Goal: Task Accomplishment & Management: Use online tool/utility

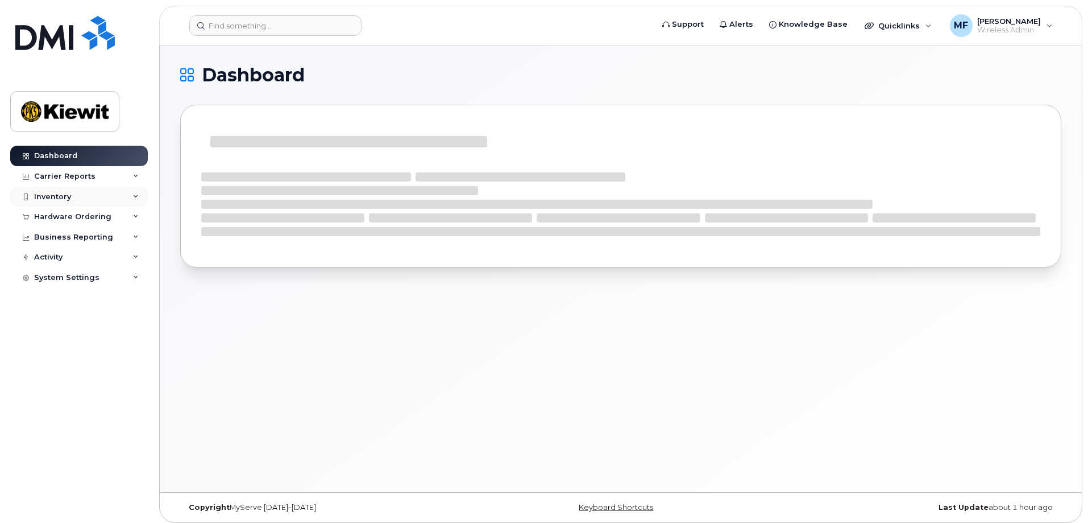
click at [59, 194] on div "Inventory" at bounding box center [52, 196] width 37 height 9
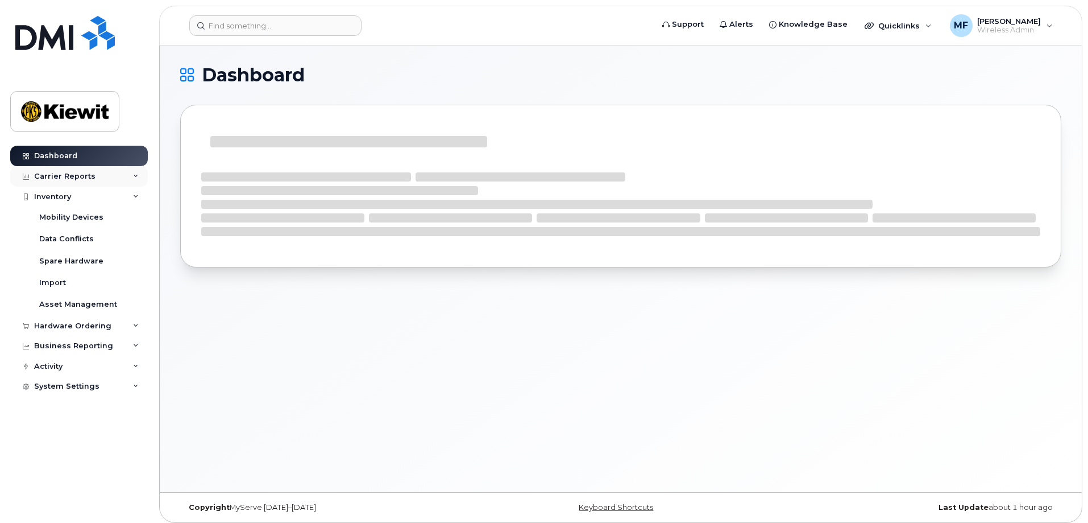
click at [69, 176] on div "Carrier Reports" at bounding box center [64, 176] width 61 height 9
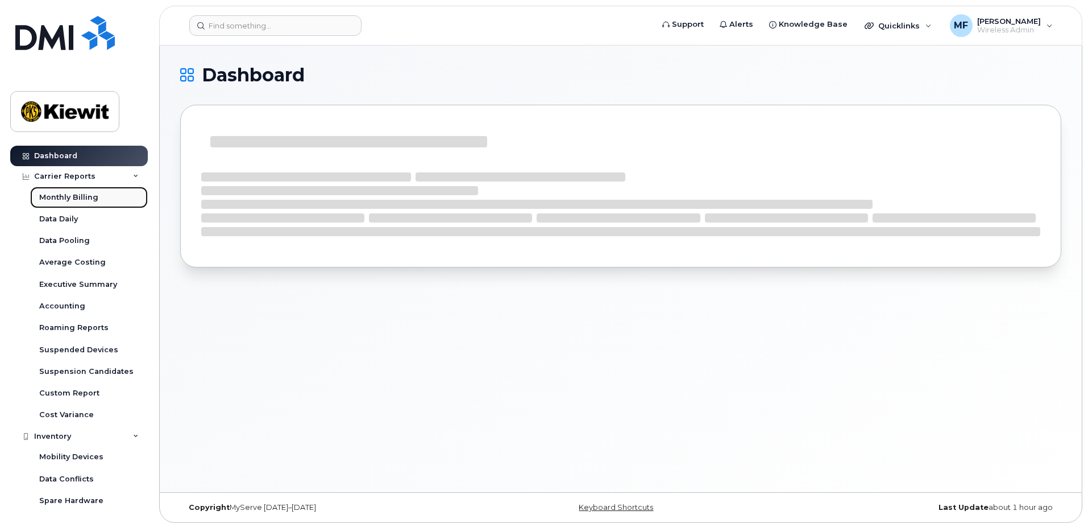
click at [85, 198] on div "Monthly Billing" at bounding box center [68, 197] width 59 height 10
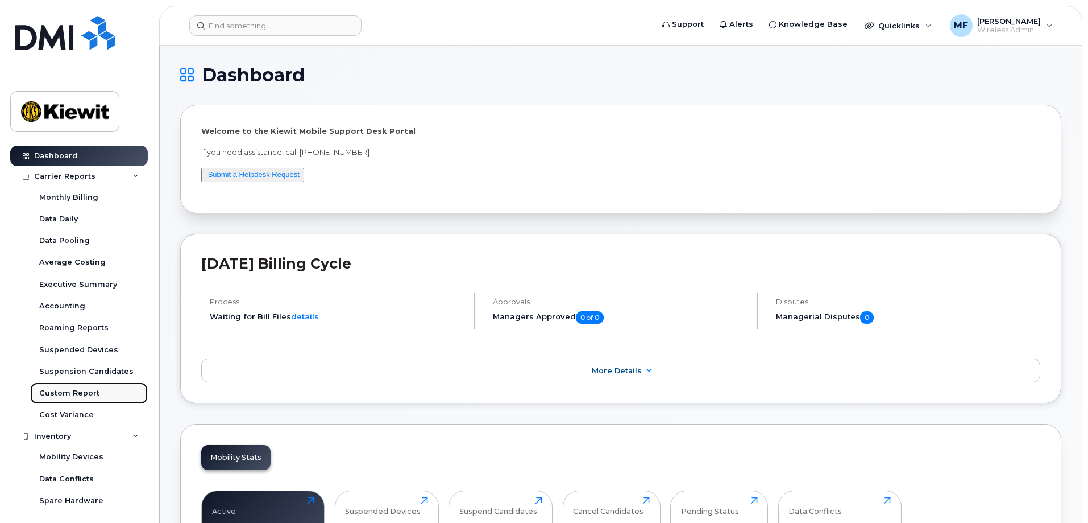
click at [71, 388] on div "Custom Report" at bounding box center [69, 393] width 60 height 10
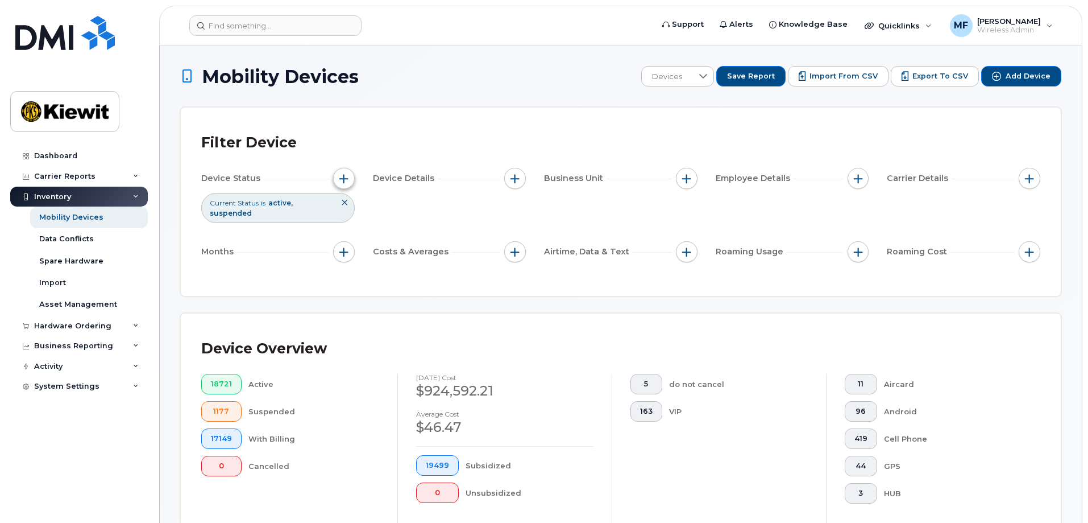
click at [342, 179] on span "button" at bounding box center [343, 178] width 9 height 9
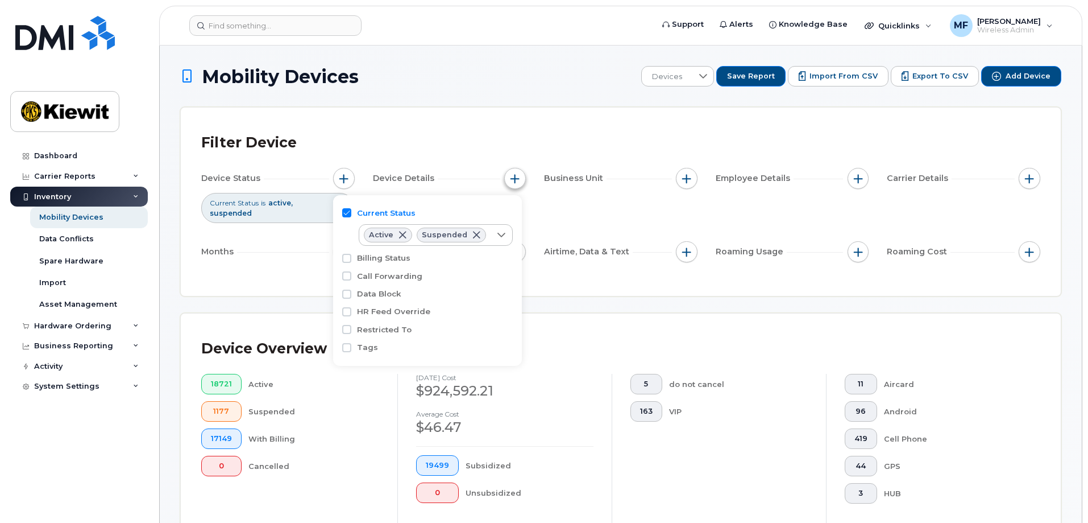
click at [512, 177] on span "button" at bounding box center [515, 178] width 9 height 9
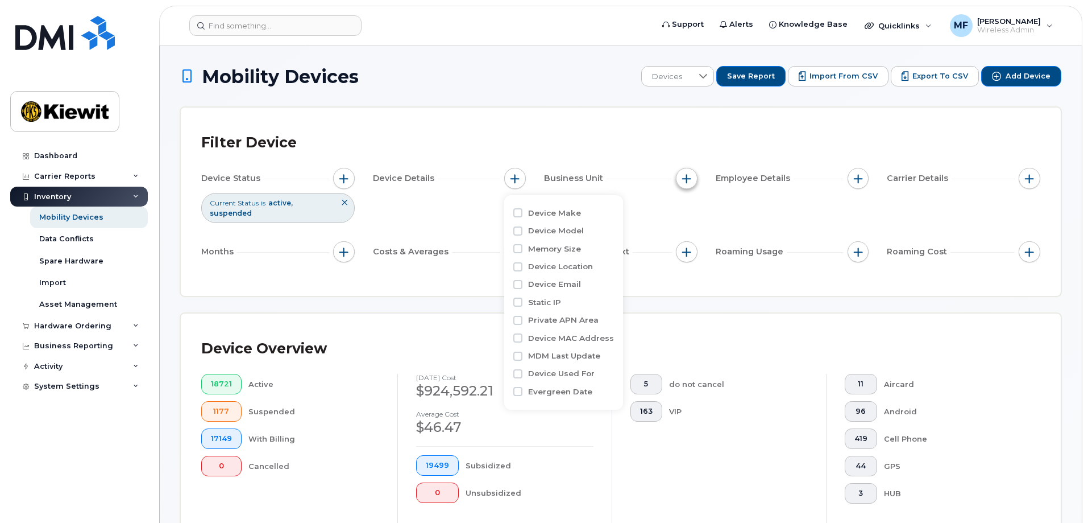
click at [691, 176] on span "button" at bounding box center [686, 178] width 9 height 9
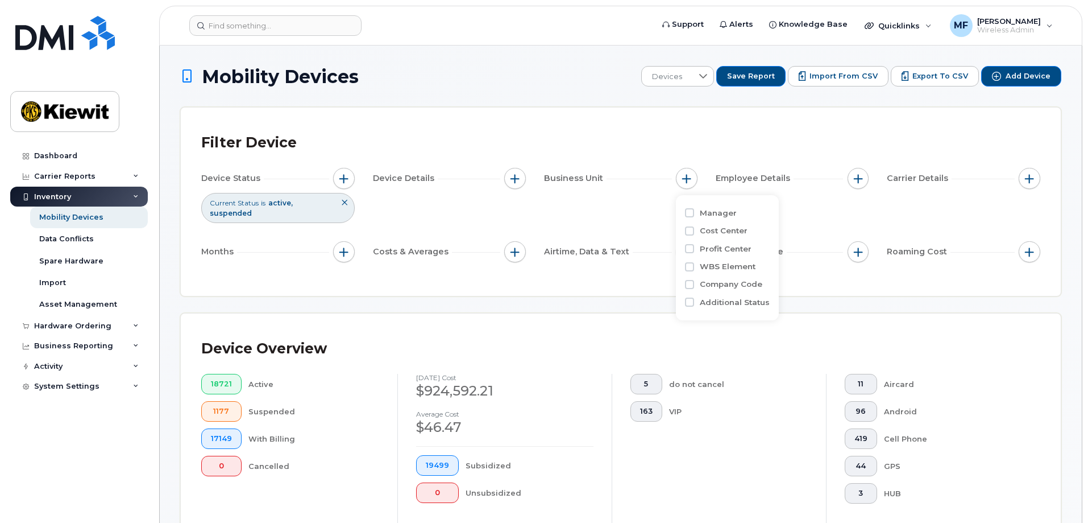
click at [698, 233] on div "Cost Center" at bounding box center [727, 230] width 85 height 11
click at [689, 233] on input "Cost Center" at bounding box center [689, 230] width 9 height 9
checkbox input "true"
click at [692, 338] on input "Company Code" at bounding box center [689, 335] width 9 height 9
checkbox input "true"
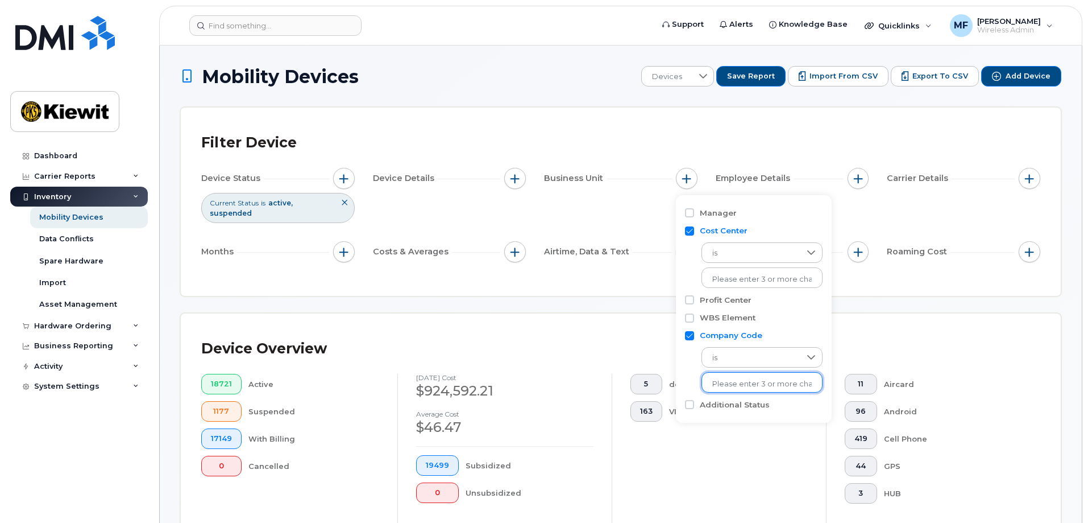
click at [777, 384] on input "text" at bounding box center [763, 384] width 100 height 10
type input "1354"
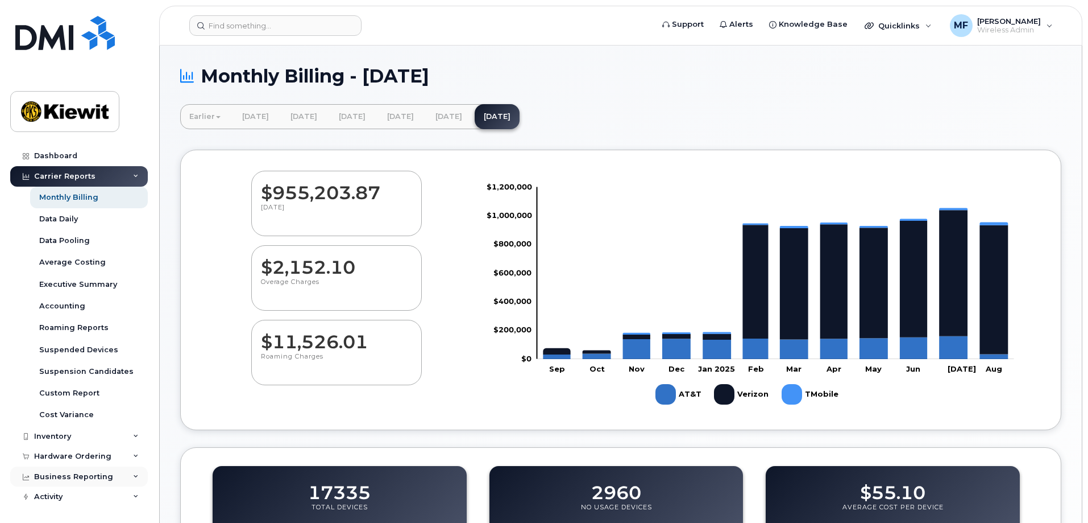
click at [89, 479] on div "Business Reporting" at bounding box center [73, 476] width 79 height 9
click at [133, 475] on icon at bounding box center [136, 477] width 6 height 6
click at [71, 394] on div "Custom Report" at bounding box center [69, 393] width 60 height 10
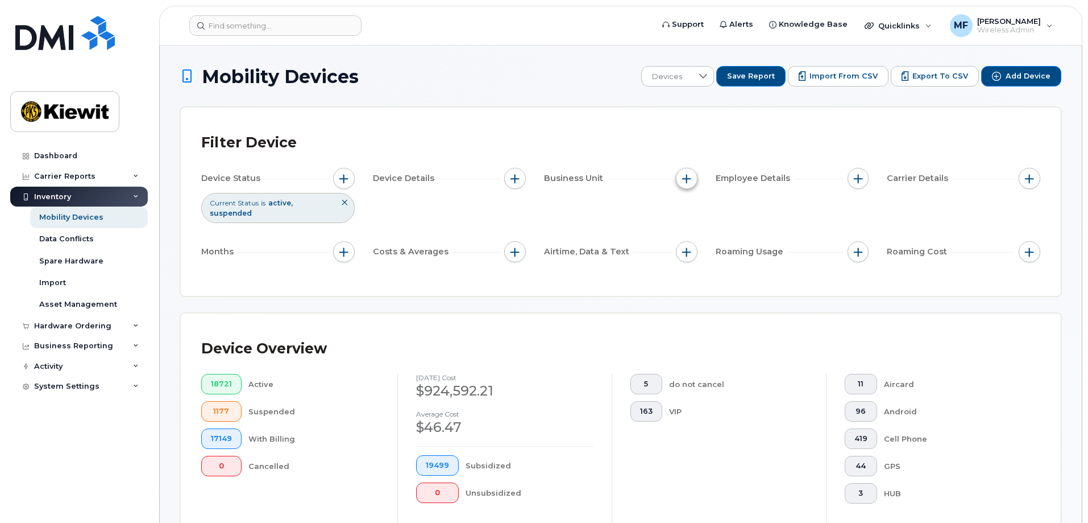
click at [685, 176] on span "button" at bounding box center [686, 178] width 9 height 9
click at [691, 230] on input "Cost Center" at bounding box center [689, 230] width 9 height 9
checkbox input "true"
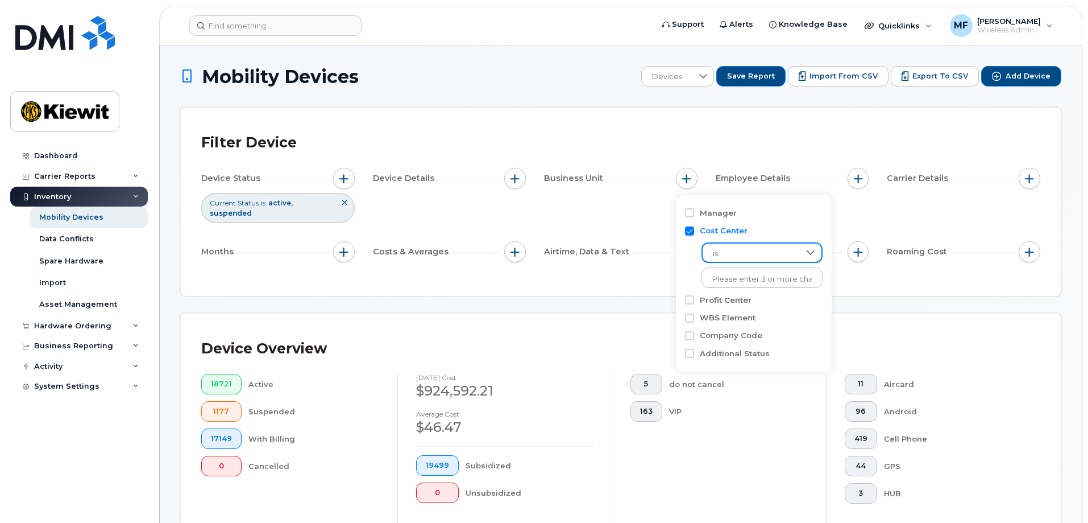
click at [743, 252] on span "is" at bounding box center [751, 253] width 97 height 20
click at [677, 259] on div "Manager Cost Center is No results found Profit Center WBS Element Company Code …" at bounding box center [754, 283] width 156 height 176
click at [694, 316] on input "WBS Element" at bounding box center [689, 317] width 9 height 9
checkbox input "true"
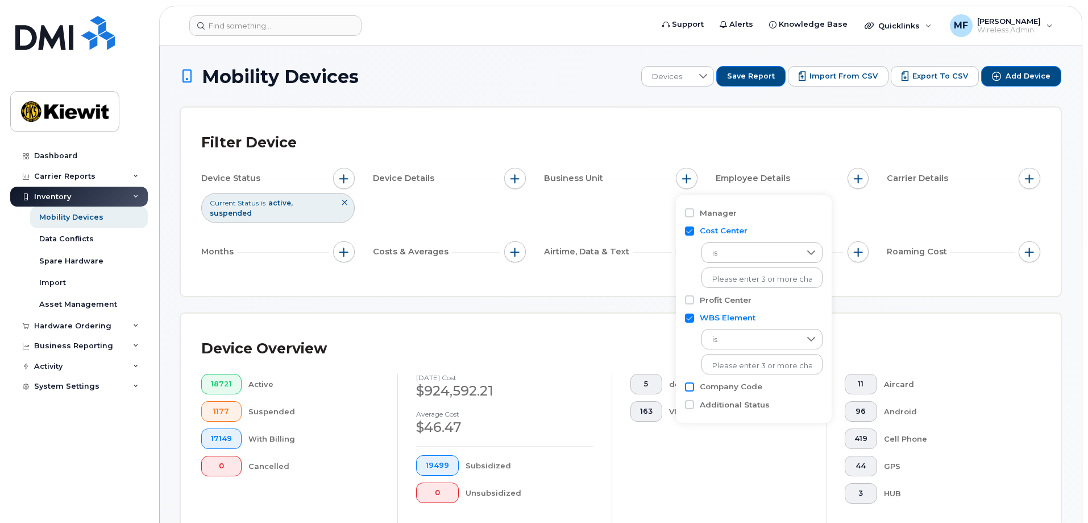
click at [691, 388] on input "Company Code" at bounding box center [689, 386] width 9 height 9
checkbox input "true"
click at [976, 205] on div "Device Status Current Status is active suspended Device Details Business Unit E…" at bounding box center [620, 217] width 839 height 99
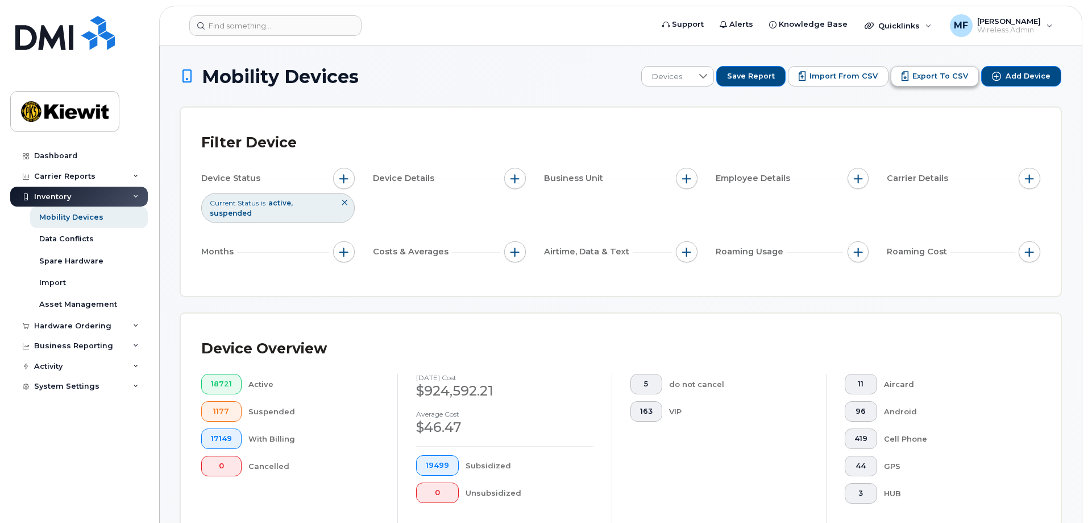
click at [955, 77] on span "Export to CSV" at bounding box center [941, 76] width 56 height 10
click at [74, 218] on div "Mobility Devices" at bounding box center [71, 217] width 64 height 10
drag, startPoint x: 848, startPoint y: 313, endPoint x: 563, endPoint y: 209, distance: 303.8
click at [834, 313] on div "Device Overview 18721 Active 1177 Suspended 17149 With Billing 0 Cancelled Augu…" at bounding box center [621, 442] width 880 height 258
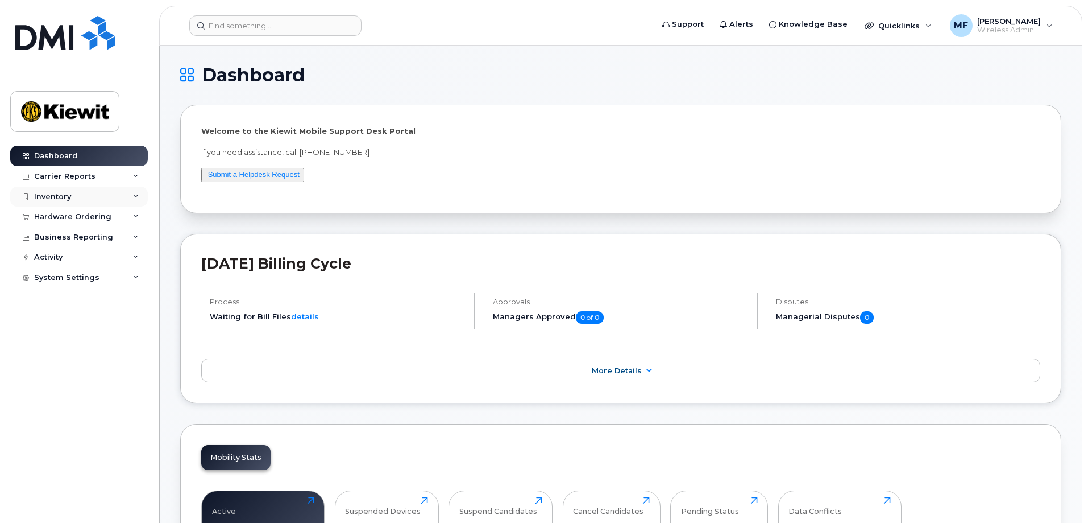
click at [51, 193] on div "Inventory" at bounding box center [52, 196] width 37 height 9
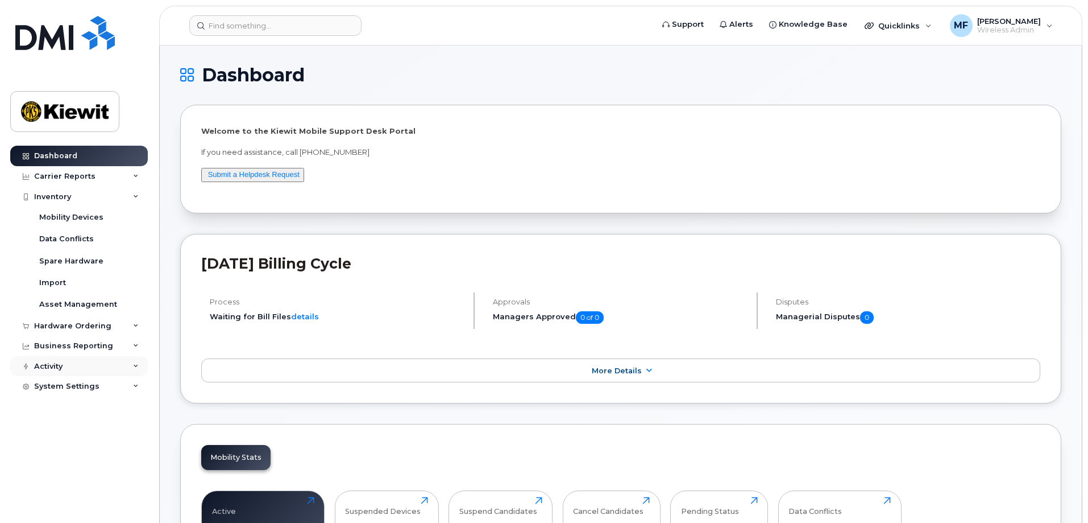
click at [53, 367] on div "Activity" at bounding box center [48, 366] width 28 height 9
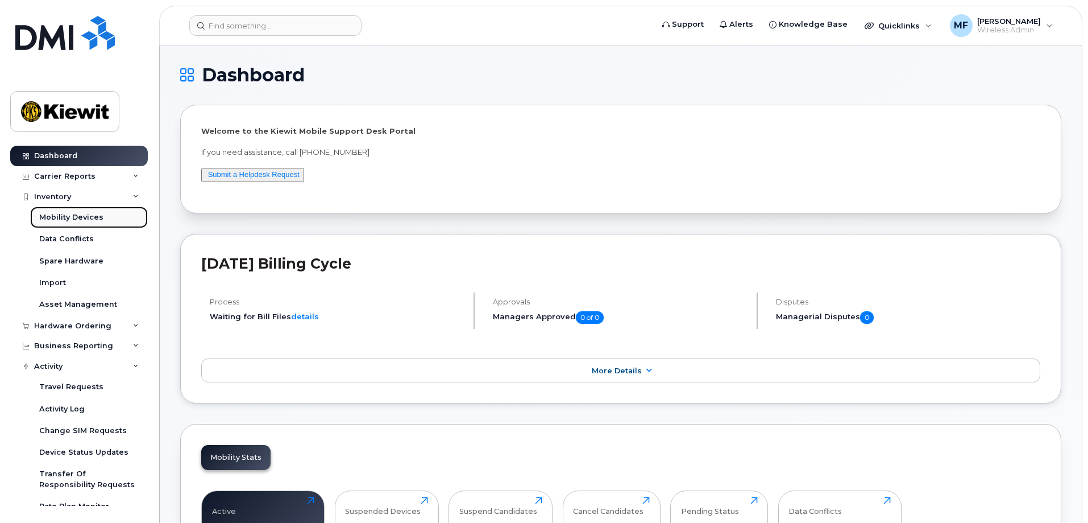
click at [82, 220] on div "Mobility Devices" at bounding box center [71, 217] width 64 height 10
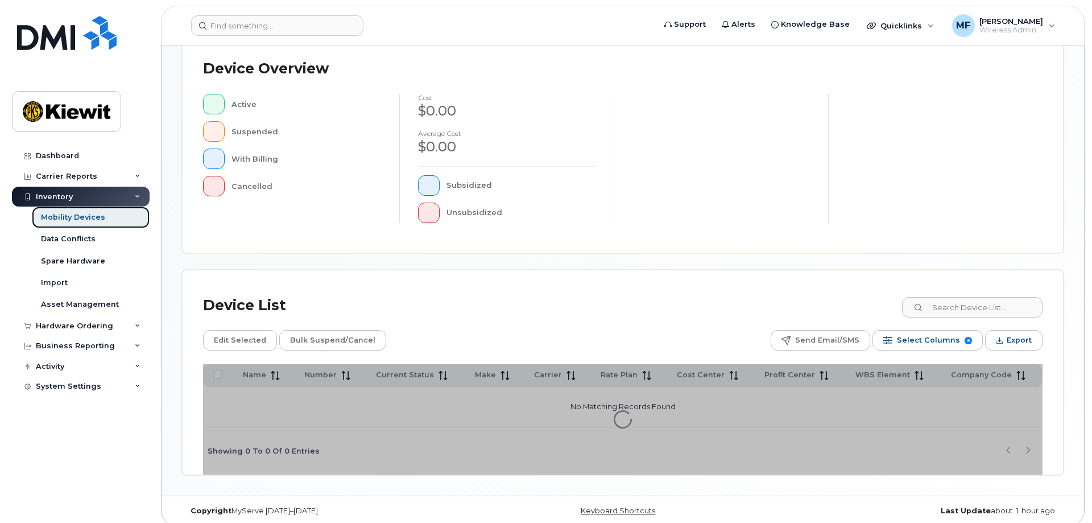
scroll to position [259, 0]
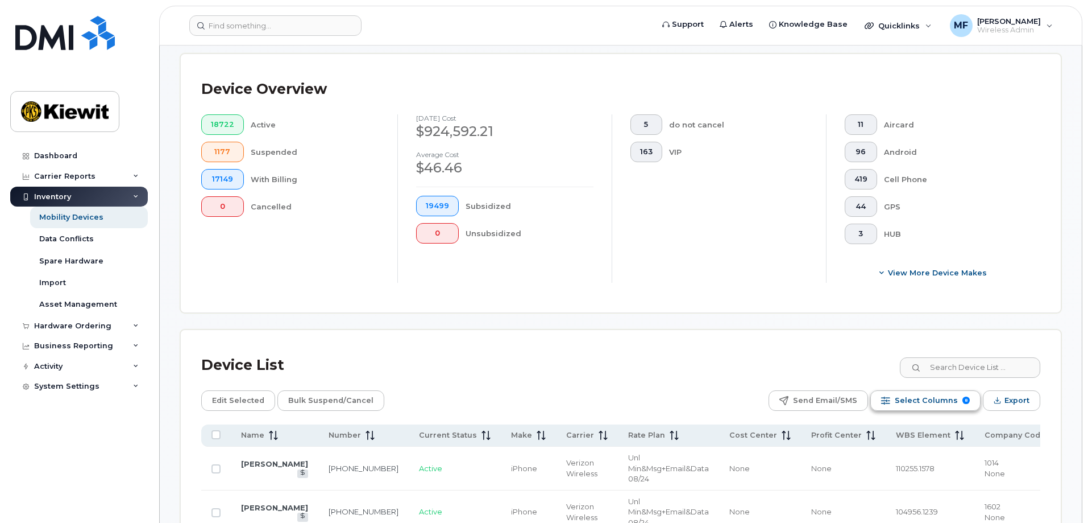
click at [904, 392] on span "Select Columns" at bounding box center [926, 400] width 63 height 17
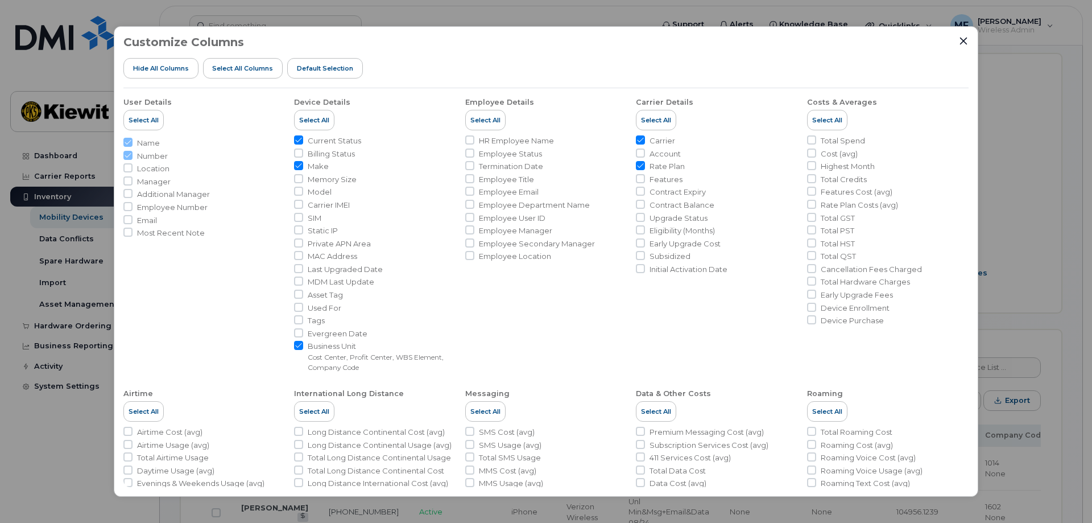
click at [300, 168] on input "Make" at bounding box center [298, 165] width 9 height 9
checkbox input "false"
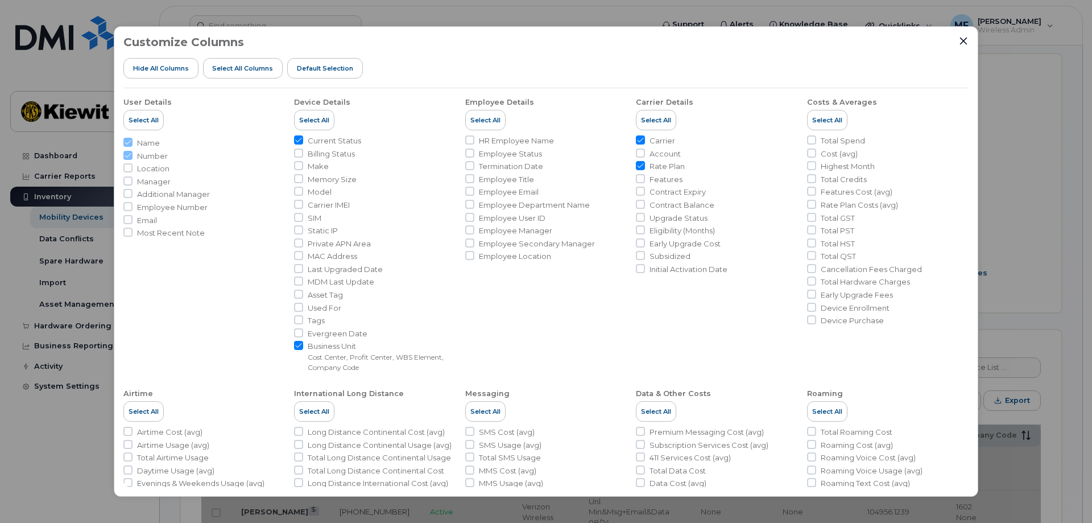
click at [637, 168] on input "Rate Plan" at bounding box center [640, 165] width 9 height 9
checkbox input "false"
click at [470, 142] on input "HR Employee Name" at bounding box center [469, 139] width 9 height 9
checkbox input "true"
click at [465, 154] on input "Employee Status" at bounding box center [469, 152] width 9 height 9
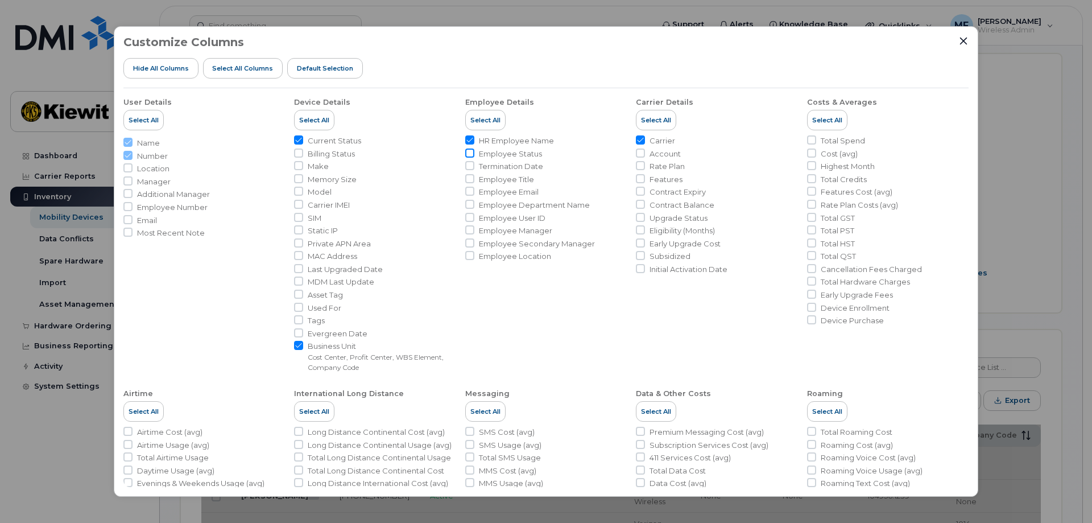
checkbox input "true"
click at [471, 215] on input "Employee User ID" at bounding box center [469, 217] width 9 height 9
checkbox input "true"
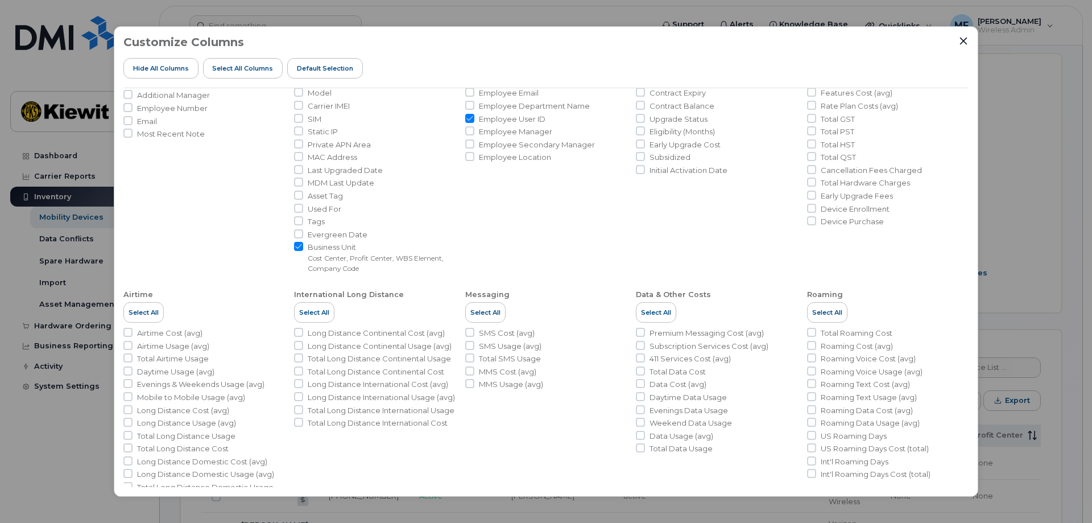
scroll to position [131, 0]
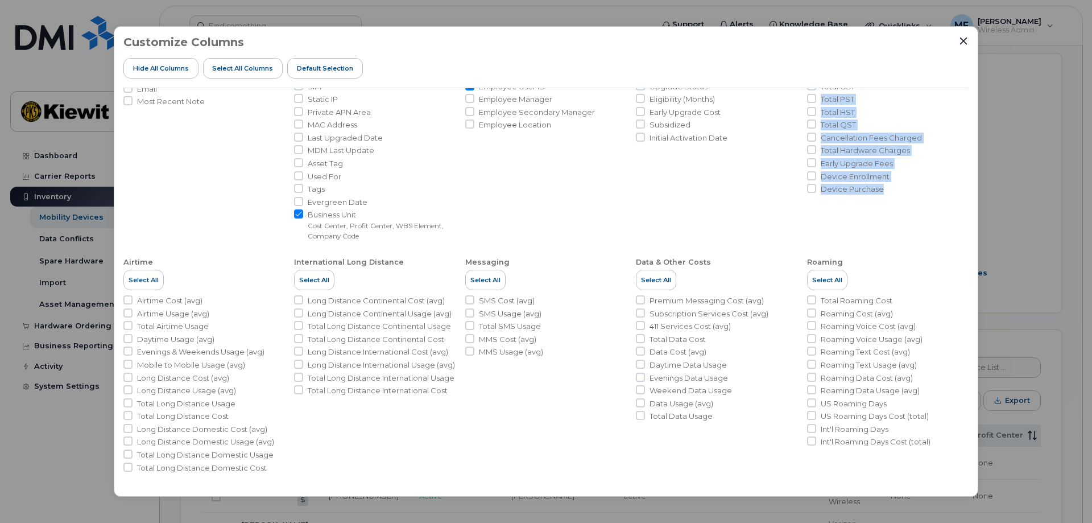
drag, startPoint x: 969, startPoint y: 197, endPoint x: 980, endPoint y: 114, distance: 83.8
click at [970, 91] on div "Customize Columns Hide All Columns Select all Columns Default Selection User De…" at bounding box center [546, 261] width 864 height 470
click at [950, 245] on ul "User Details Select All Name Number Location Manager Additional Manager Employe…" at bounding box center [545, 215] width 845 height 516
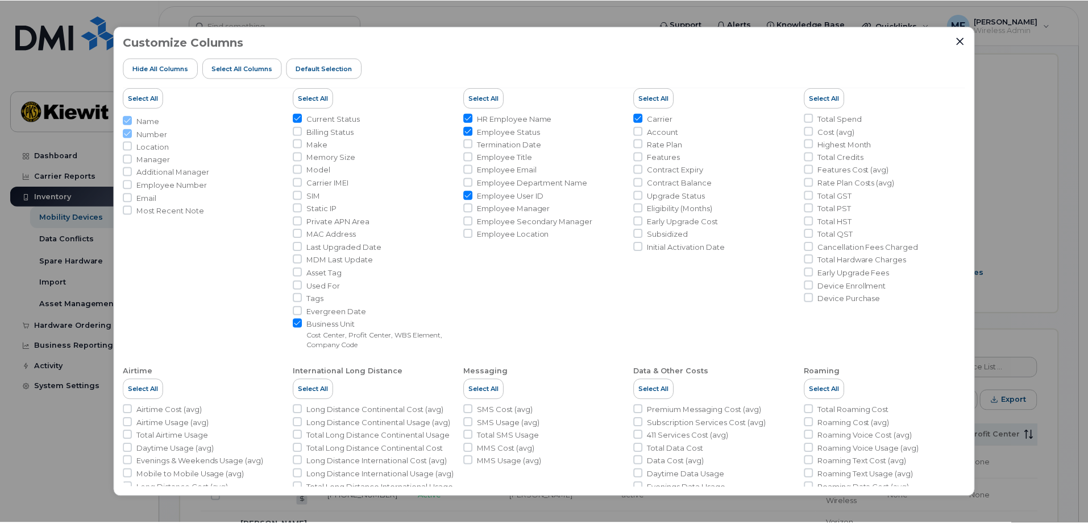
scroll to position [0, 0]
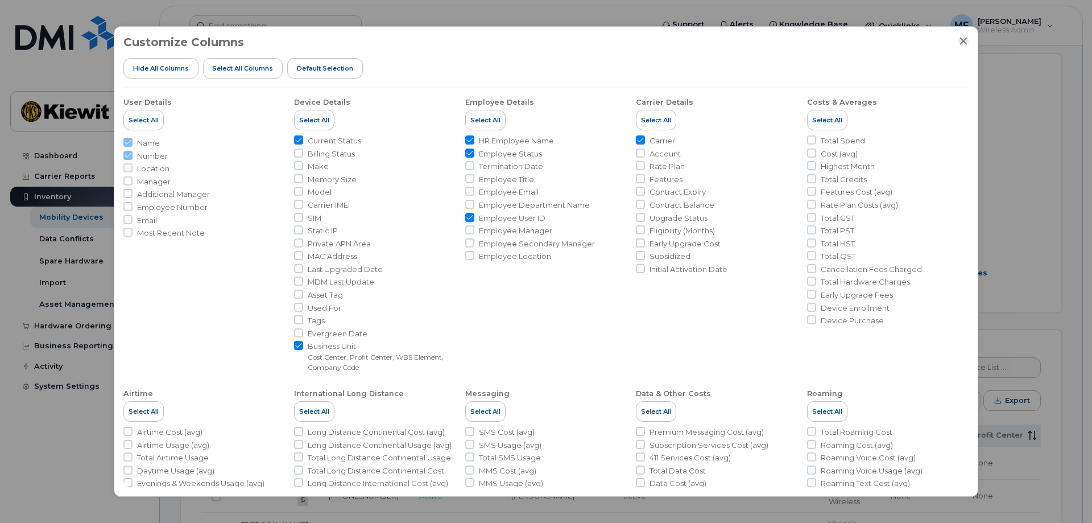
click at [965, 40] on icon "Close" at bounding box center [963, 40] width 9 height 9
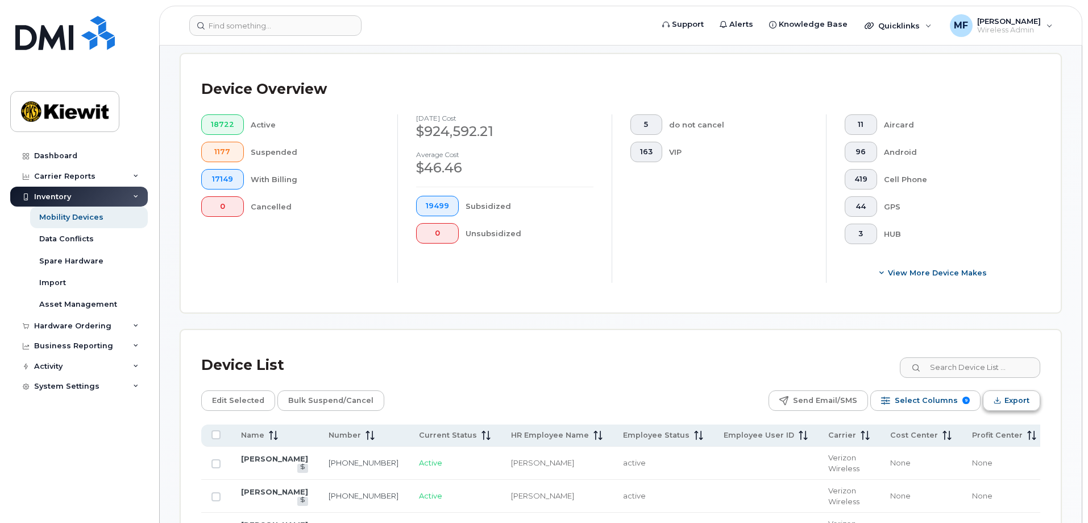
click at [1016, 392] on span "Export" at bounding box center [1017, 400] width 25 height 17
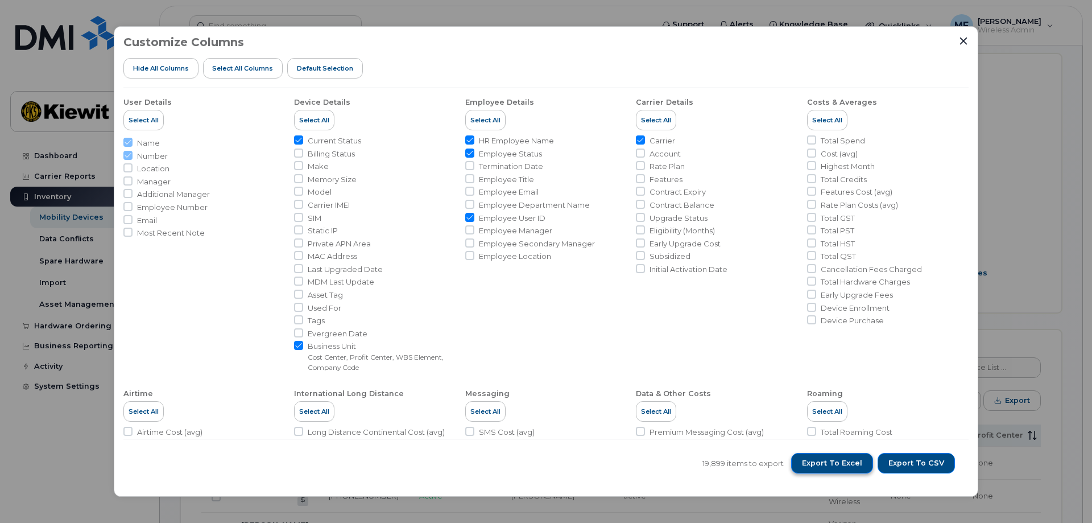
click at [829, 460] on span "Export to Excel" at bounding box center [832, 463] width 60 height 10
click at [299, 168] on input "Make" at bounding box center [298, 165] width 9 height 9
checkbox input "true"
drag, startPoint x: 905, startPoint y: 461, endPoint x: 846, endPoint y: 479, distance: 62.3
click at [839, 486] on div "19,900 items to export Export to Excel Export to CSV" at bounding box center [545, 462] width 845 height 48
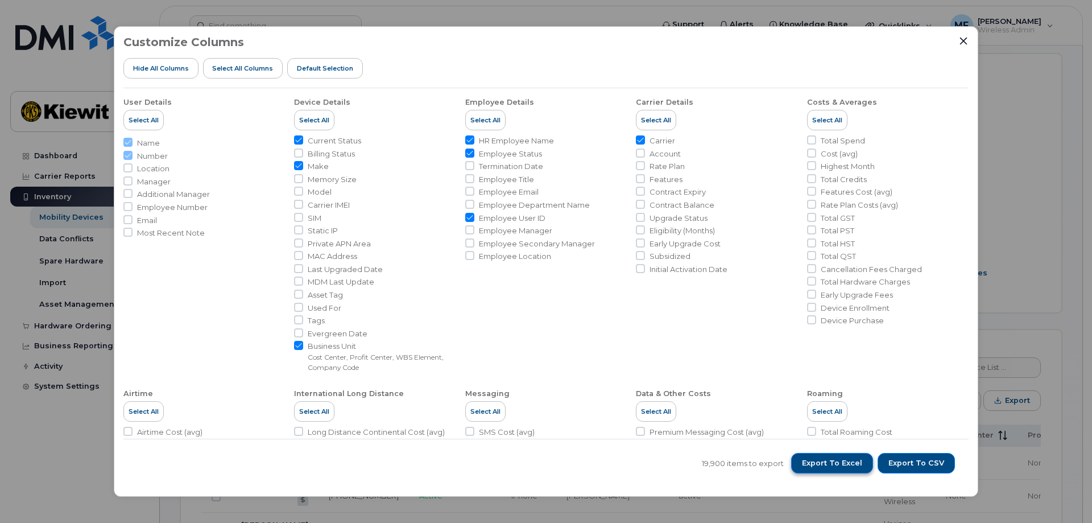
click at [850, 467] on span "Export to Excel" at bounding box center [832, 463] width 60 height 10
click at [964, 38] on icon "Close" at bounding box center [963, 40] width 9 height 9
